Goal: Task Accomplishment & Management: Complete application form

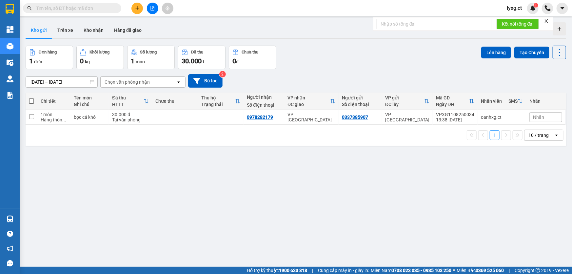
click at [135, 7] on icon "plus" at bounding box center [137, 8] width 5 height 5
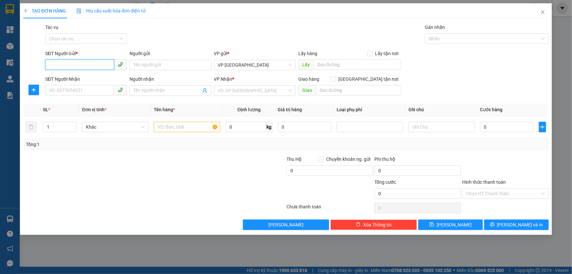
click at [74, 62] on input "SĐT Người Gửi *" at bounding box center [79, 64] width 69 height 10
click at [99, 63] on input "SĐT Người Gửi *" at bounding box center [79, 64] width 69 height 10
click at [103, 60] on input "SĐT Người Gửi *" at bounding box center [79, 64] width 69 height 10
type input "0395608864"
click at [90, 92] on input "SĐT Người Nhận" at bounding box center [79, 90] width 69 height 10
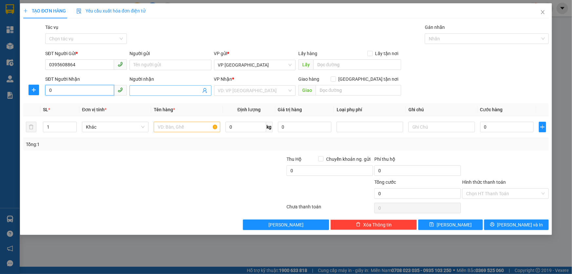
type input "0"
click at [148, 91] on input "Người nhận" at bounding box center [166, 90] width 67 height 7
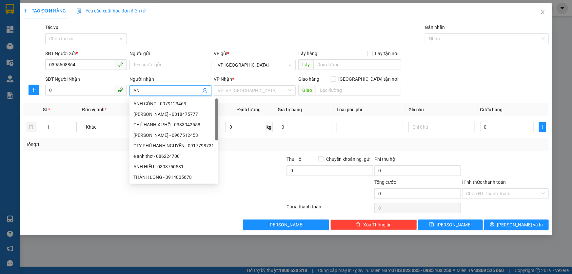
type input "A"
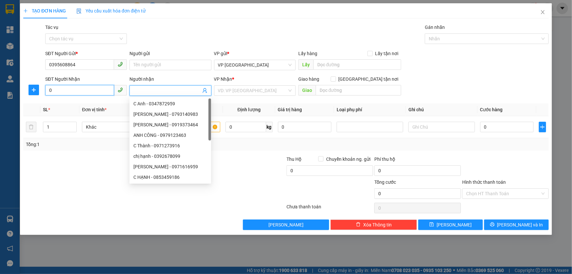
drag, startPoint x: 87, startPoint y: 91, endPoint x: 87, endPoint y: 87, distance: 4.3
click at [87, 91] on input "0" at bounding box center [79, 90] width 69 height 10
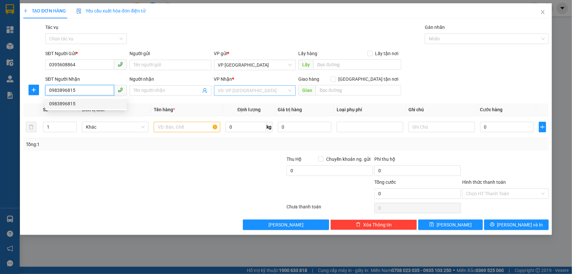
type input "0983896815"
click at [226, 92] on input "search" at bounding box center [252, 91] width 69 height 10
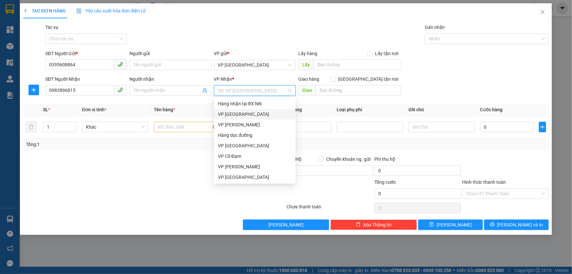
click at [228, 113] on div "VP [GEOGRAPHIC_DATA]" at bounding box center [255, 114] width 74 height 7
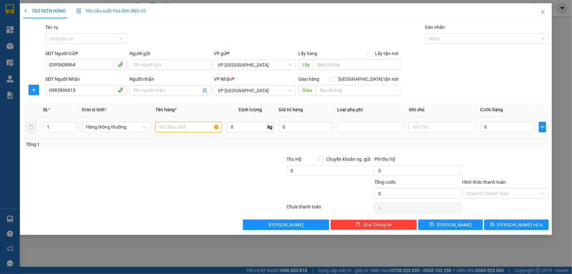
click at [183, 125] on input "text" at bounding box center [188, 127] width 66 height 10
type input "1 XE ĐẠP VÀ 1 BỌC ĐEN"
click at [428, 127] on input "text" at bounding box center [442, 127] width 66 height 10
type input "A THIẾT C.AN"
click at [491, 128] on input "0" at bounding box center [507, 127] width 53 height 10
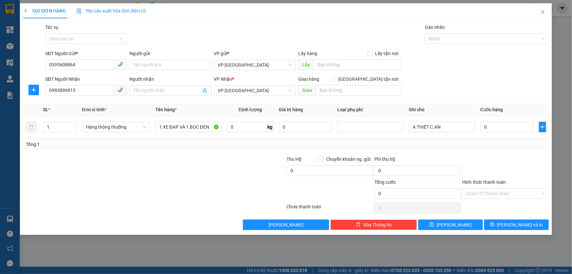
click at [493, 157] on div at bounding box center [506, 166] width 88 height 23
click at [493, 129] on input "0" at bounding box center [507, 127] width 53 height 10
click at [522, 153] on div "Transit Pickup Surcharge Ids Transit Deliver Surcharge Ids Transit Deliver Surc…" at bounding box center [286, 127] width 526 height 206
click at [535, 50] on div "SĐT Người Gửi * 0395608864 Người gửi Tên người gửi VP gửi * VP [GEOGRAPHIC_DATA…" at bounding box center [297, 61] width 506 height 23
click at [518, 165] on div at bounding box center [506, 166] width 88 height 23
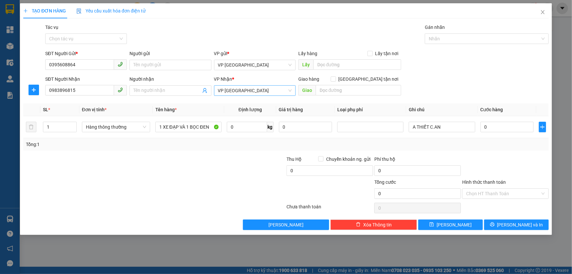
click at [265, 92] on span "VP [GEOGRAPHIC_DATA]" at bounding box center [255, 91] width 74 height 10
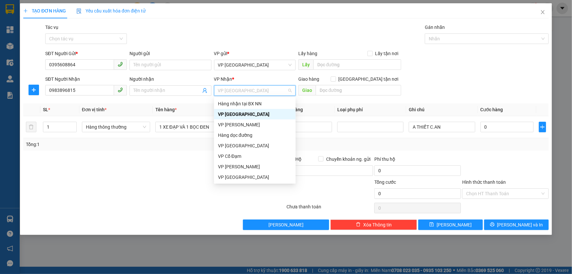
click at [238, 115] on div "VP [GEOGRAPHIC_DATA]" at bounding box center [255, 114] width 74 height 7
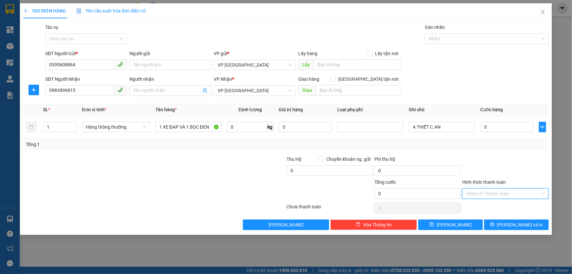
click at [497, 193] on input "Hình thức thanh toán" at bounding box center [503, 194] width 74 height 10
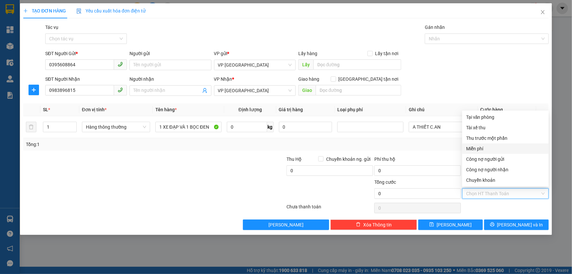
click at [478, 150] on div "Miễn phí" at bounding box center [505, 148] width 79 height 7
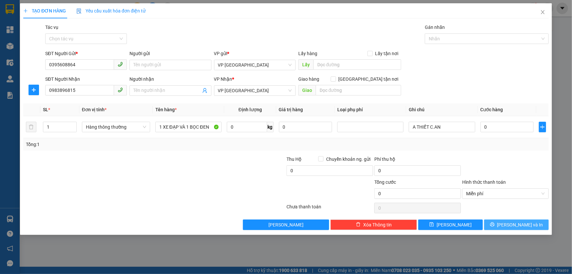
click at [517, 224] on span "[PERSON_NAME] và In" at bounding box center [520, 224] width 46 height 7
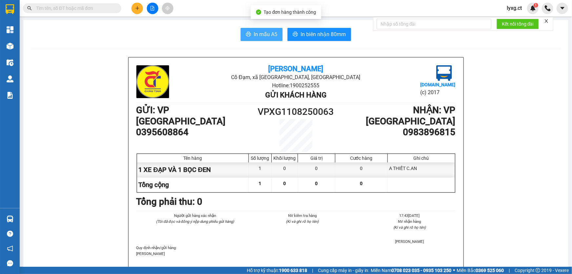
click at [263, 32] on span "In mẫu A5" at bounding box center [266, 34] width 24 height 8
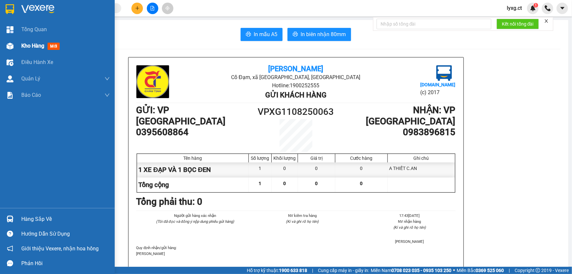
click at [24, 49] on span "Kho hàng" at bounding box center [32, 46] width 23 height 6
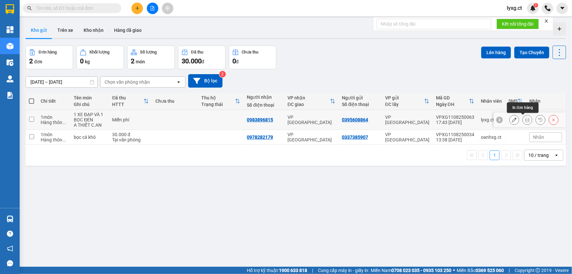
click at [525, 121] on icon at bounding box center [527, 119] width 5 height 5
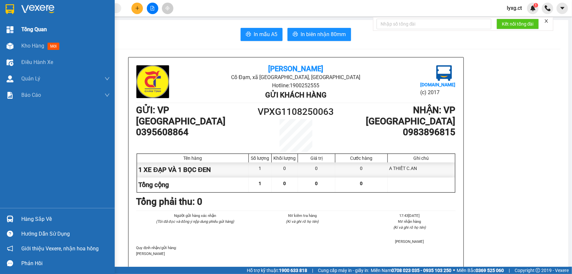
click at [23, 29] on span "Tổng Quan" at bounding box center [34, 29] width 26 height 8
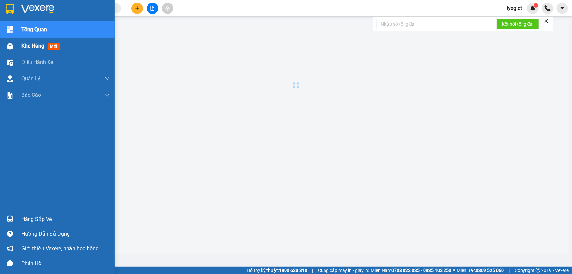
click at [30, 47] on span "Kho hàng" at bounding box center [32, 46] width 23 height 6
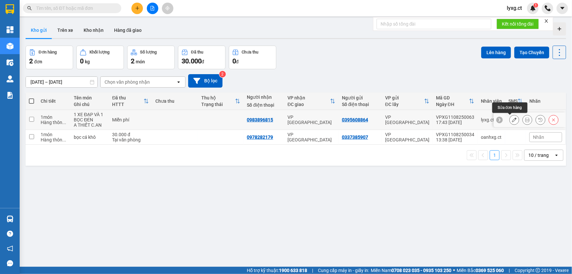
click at [510, 120] on button at bounding box center [514, 119] width 9 height 11
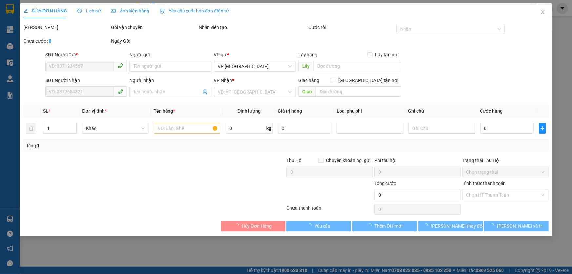
type input "0395608864"
type input "0983896815"
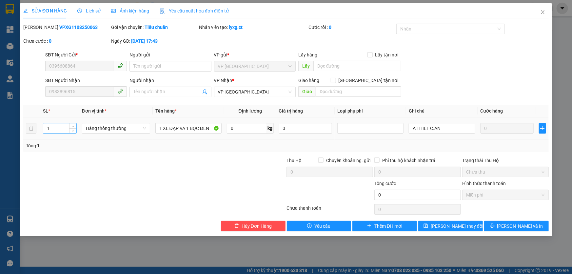
click at [53, 131] on input "1" at bounding box center [59, 128] width 33 height 10
type input "2"
click at [512, 226] on span "[PERSON_NAME] và In" at bounding box center [520, 225] width 46 height 7
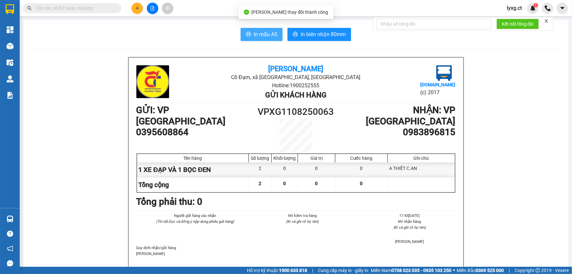
click at [264, 34] on span "In mẫu A5" at bounding box center [266, 34] width 24 height 8
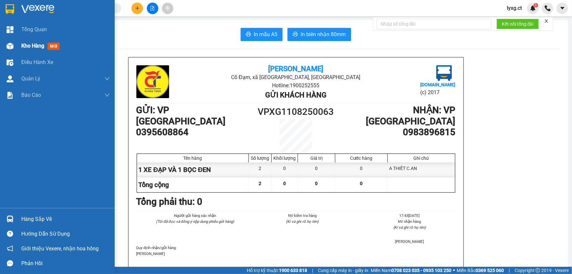
click at [32, 43] on span "Kho hàng" at bounding box center [32, 46] width 23 height 6
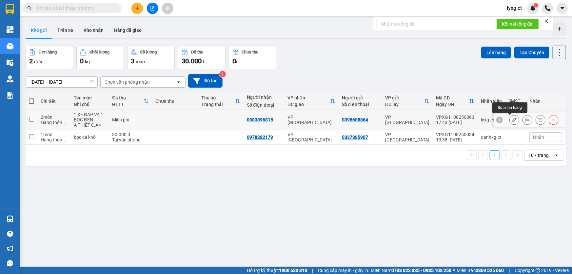
click at [512, 118] on icon at bounding box center [514, 119] width 5 height 5
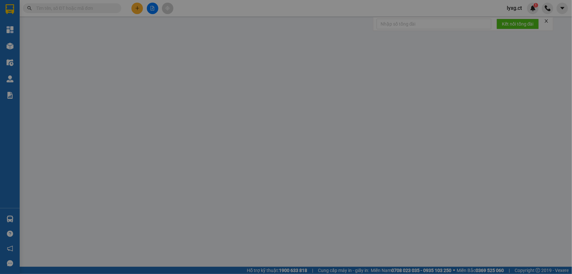
type input "0395608864"
type input "0983896815"
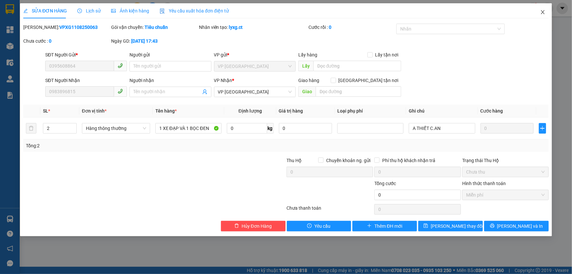
click at [542, 12] on icon "close" at bounding box center [543, 12] width 4 height 4
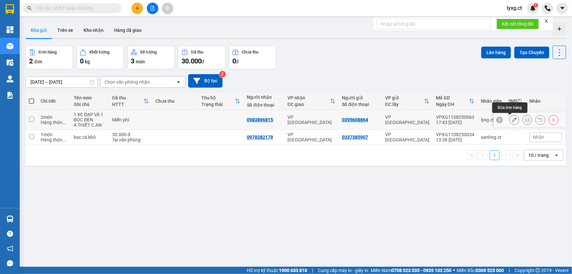
click at [512, 120] on icon at bounding box center [514, 119] width 5 height 5
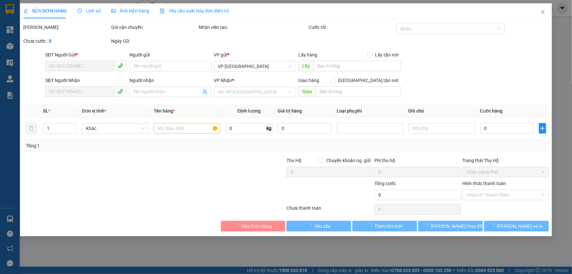
type input "0395608864"
type input "0983896815"
